Goal: Transaction & Acquisition: Purchase product/service

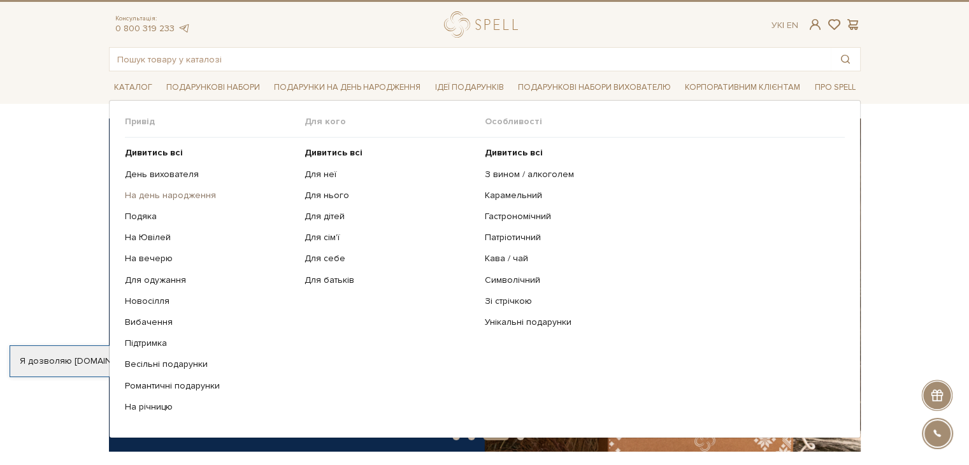
scroll to position [23, 0]
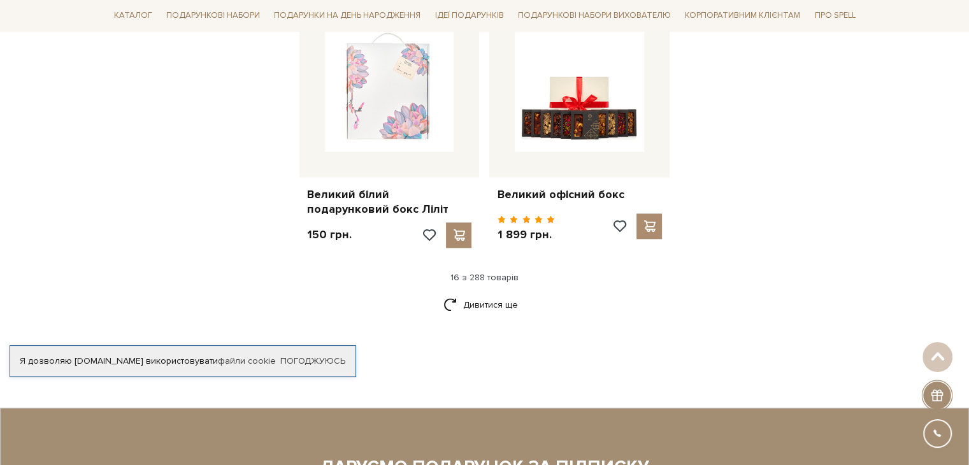
scroll to position [1636, 0]
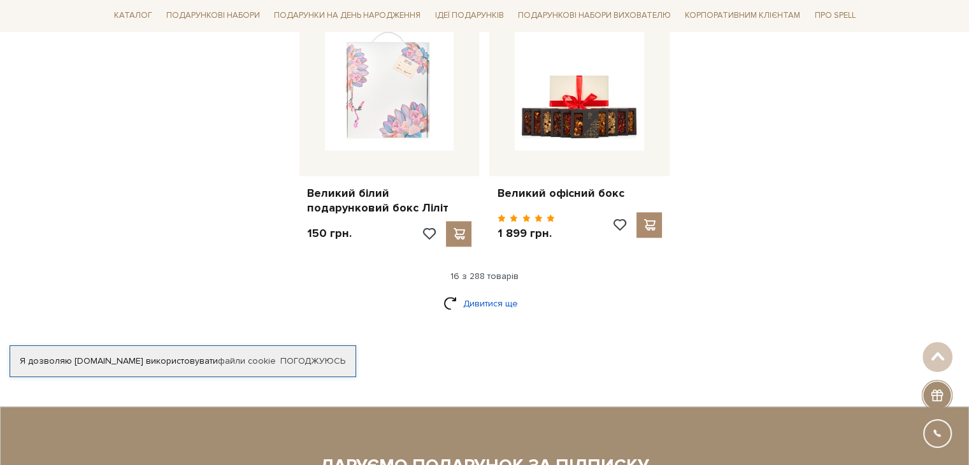
click at [473, 292] on link "Дивитися ще" at bounding box center [484, 303] width 83 height 22
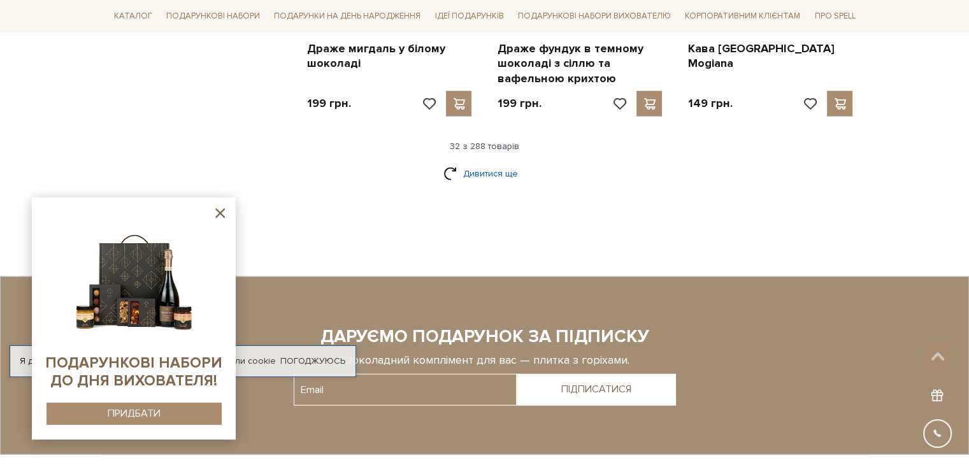
scroll to position [3118, 0]
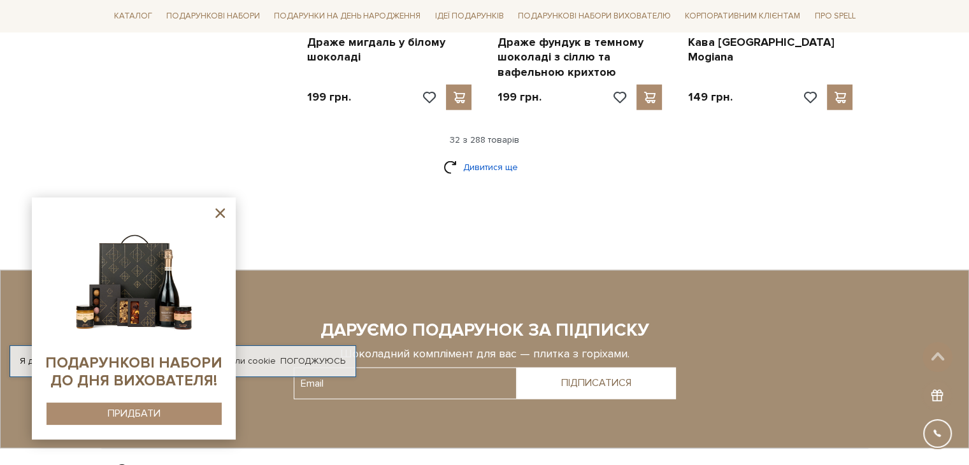
click at [482, 156] on link "Дивитися ще" at bounding box center [484, 167] width 83 height 22
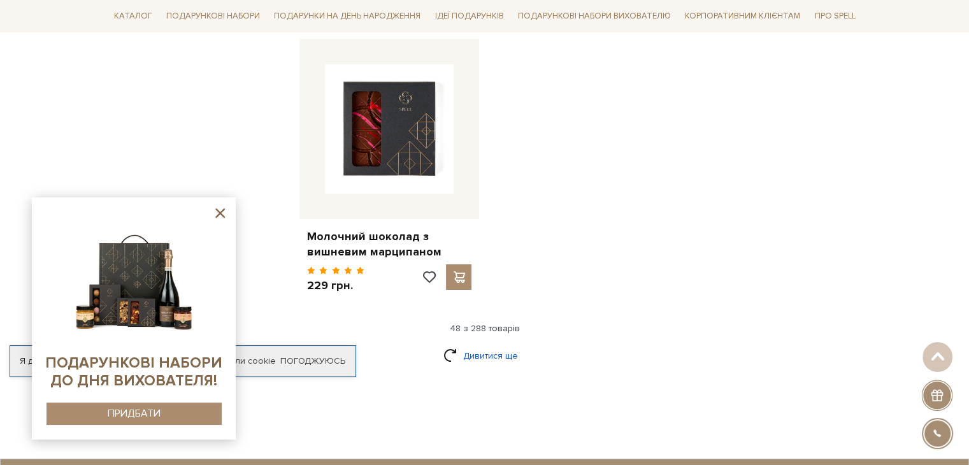
scroll to position [4562, 0]
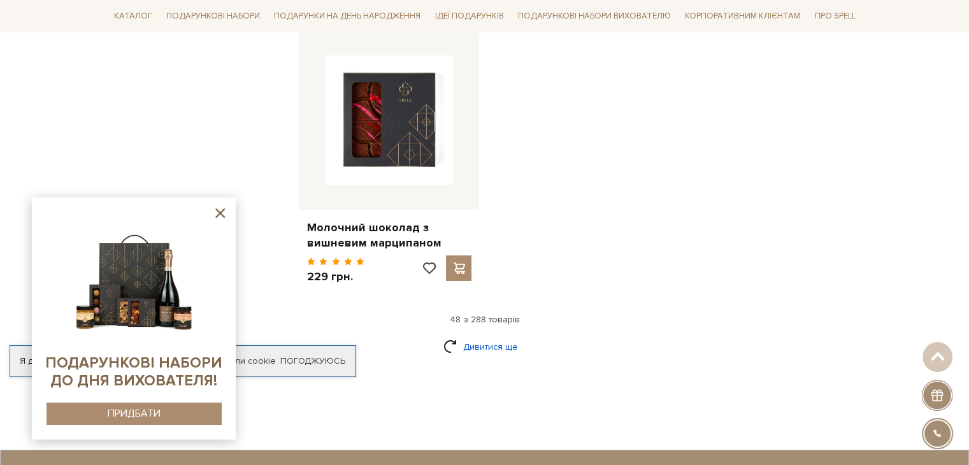
click at [465, 336] on link "Дивитися ще" at bounding box center [484, 347] width 83 height 22
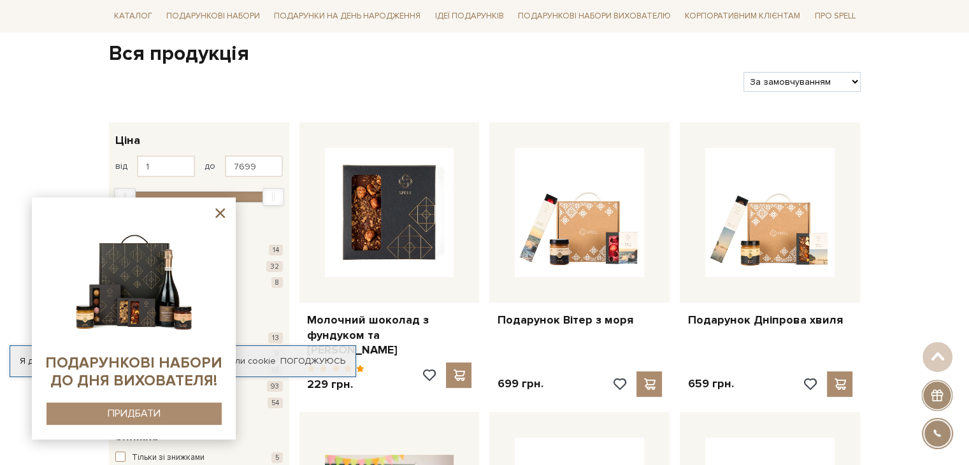
scroll to position [0, 0]
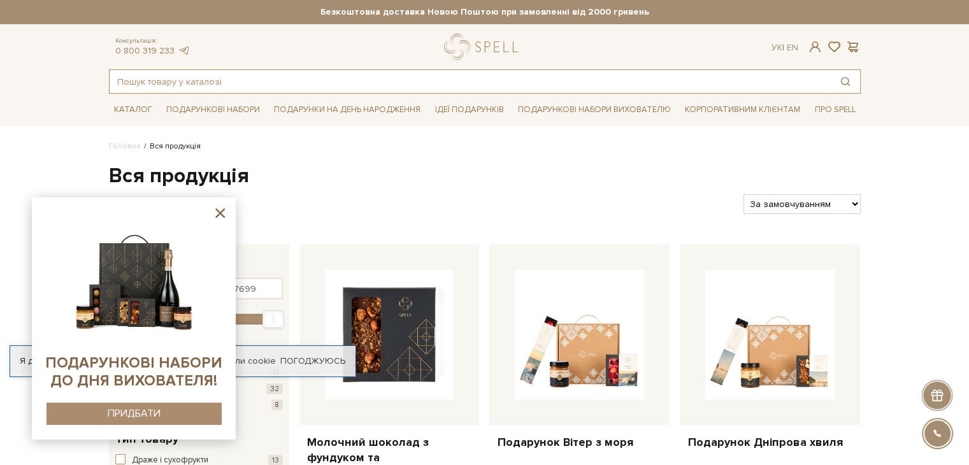
click at [332, 83] on input "text" at bounding box center [470, 81] width 721 height 23
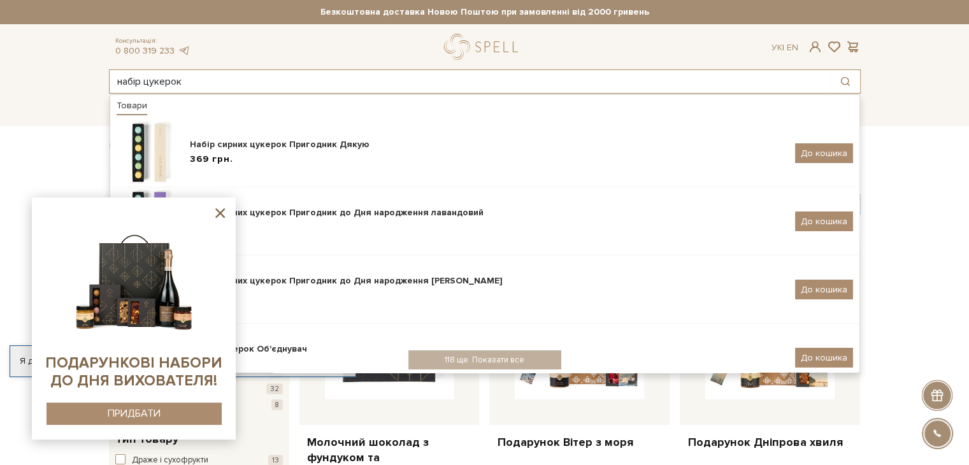
type input "набір цукерок"
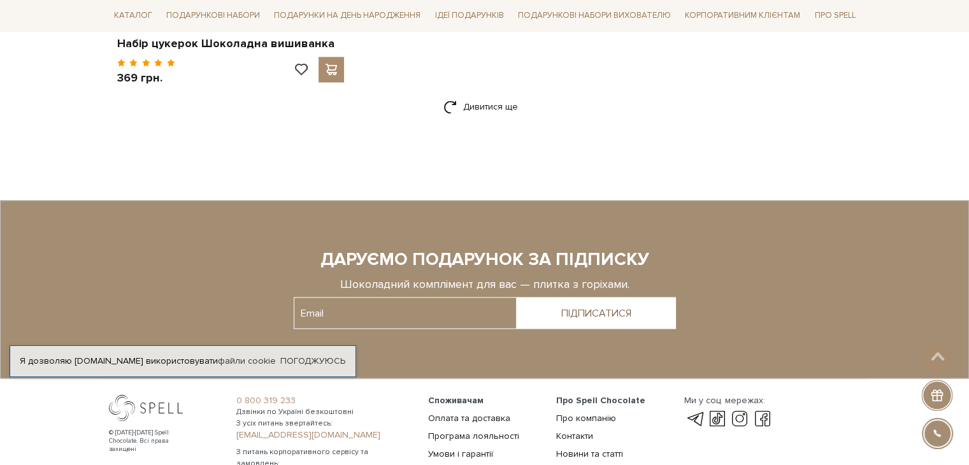
scroll to position [2141, 0]
click at [477, 107] on link "Дивитися ще" at bounding box center [484, 107] width 83 height 22
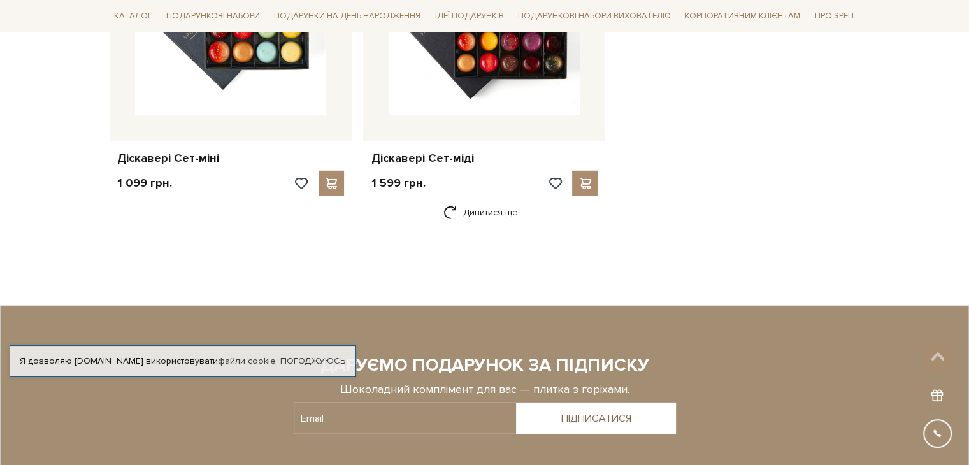
scroll to position [3502, 0]
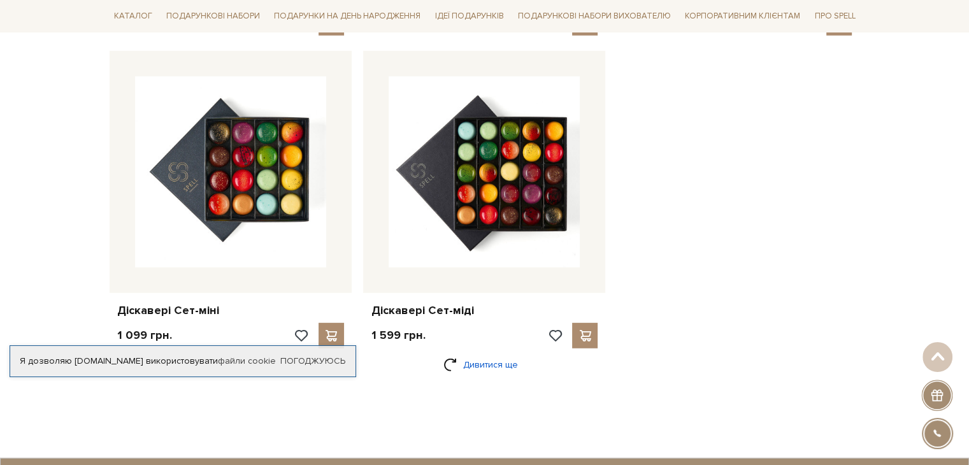
click at [473, 363] on link "Дивитися ще" at bounding box center [484, 365] width 83 height 22
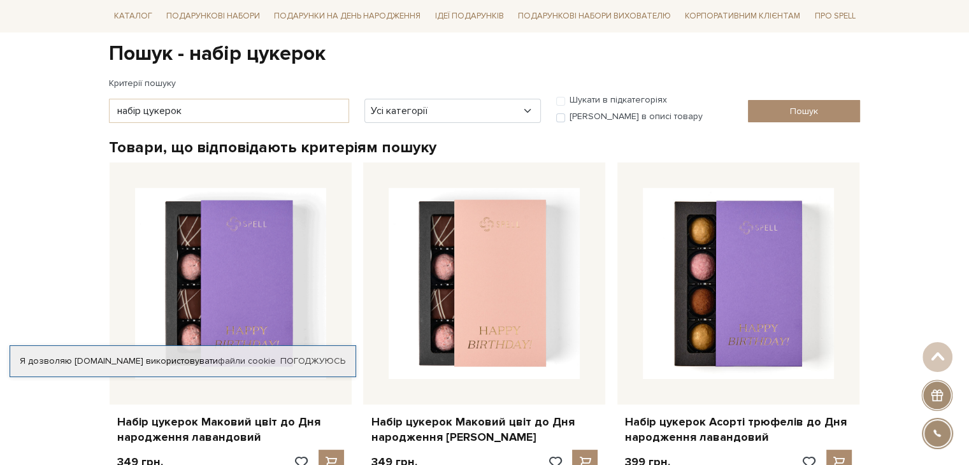
scroll to position [0, 0]
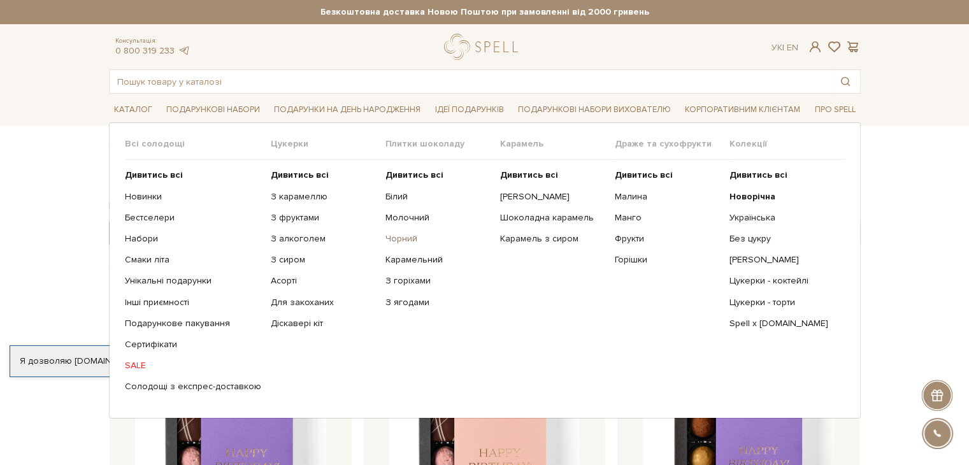
click at [399, 240] on link "Чорний" at bounding box center [437, 238] width 105 height 11
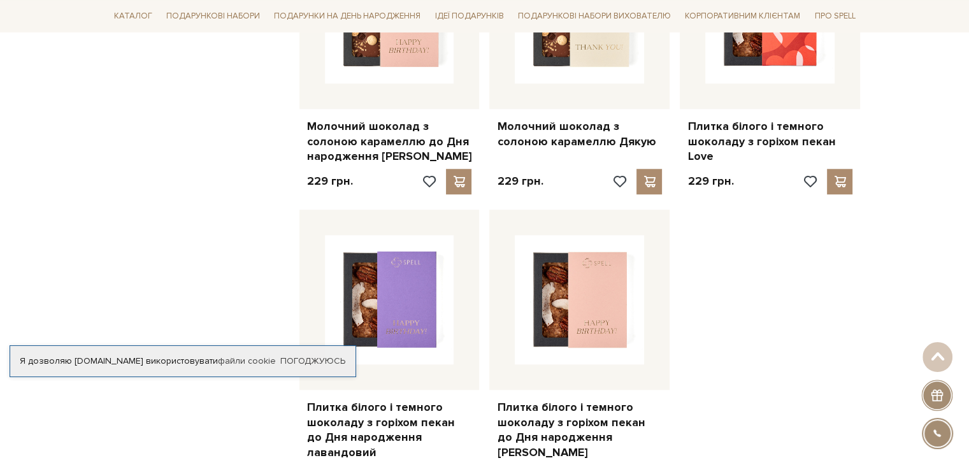
scroll to position [1144, 0]
